Goal: Task Accomplishment & Management: Manage account settings

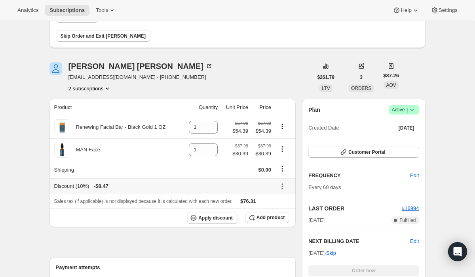
scroll to position [88, 0]
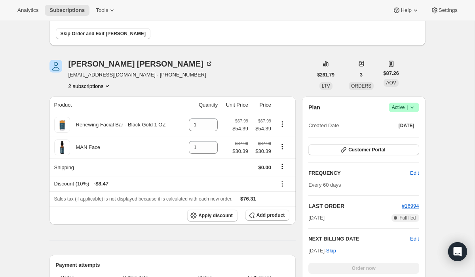
click at [95, 84] on button "2 subscriptions" at bounding box center [90, 86] width 43 height 8
click at [95, 115] on span "11420565574" at bounding box center [89, 115] width 55 height 8
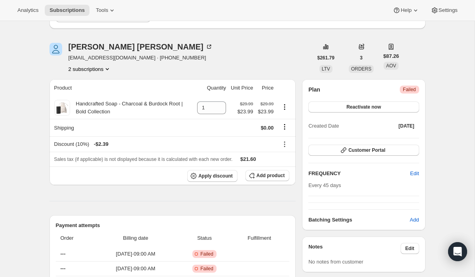
scroll to position [103, 0]
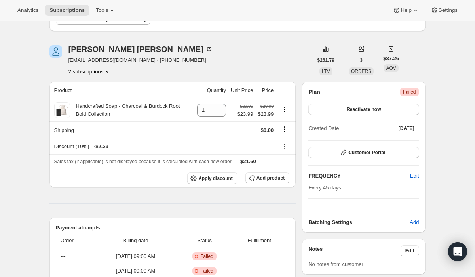
click at [94, 70] on button "2 subscriptions" at bounding box center [90, 71] width 43 height 8
click at [96, 84] on span "11409457222" at bounding box center [89, 86] width 55 height 8
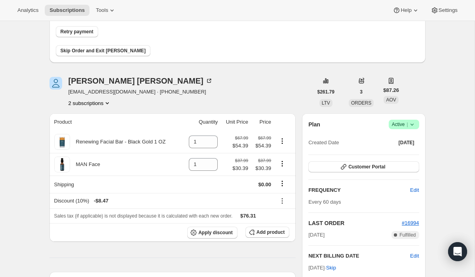
scroll to position [171, 0]
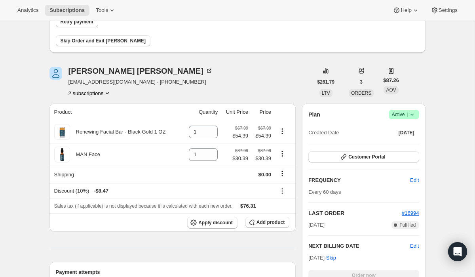
click at [414, 114] on icon at bounding box center [413, 115] width 8 height 8
click at [410, 132] on span "Pause subscription" at bounding box center [402, 130] width 44 height 6
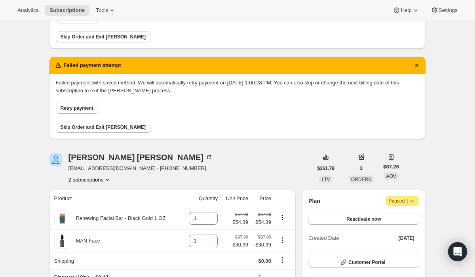
scroll to position [116, 0]
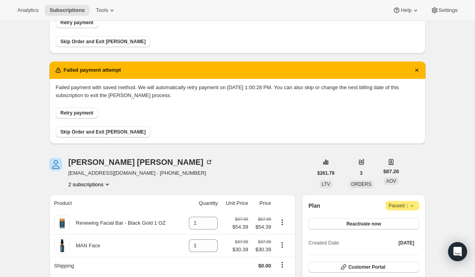
click at [76, 44] on span "Skip Order and Exit Dunning" at bounding box center [103, 41] width 85 height 6
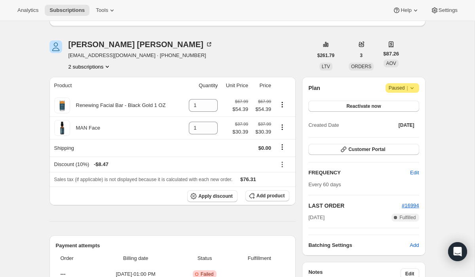
scroll to position [277, 0]
